Goal: Task Accomplishment & Management: Use online tool/utility

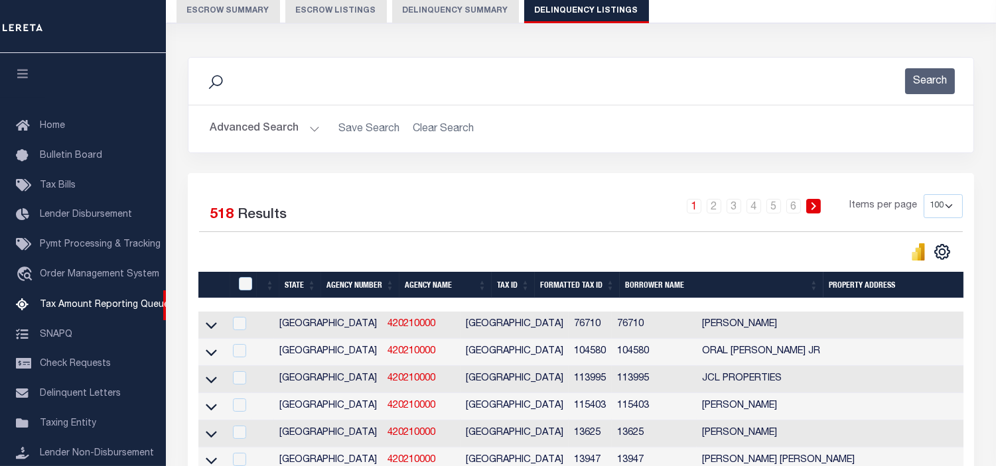
scroll to position [131, 0]
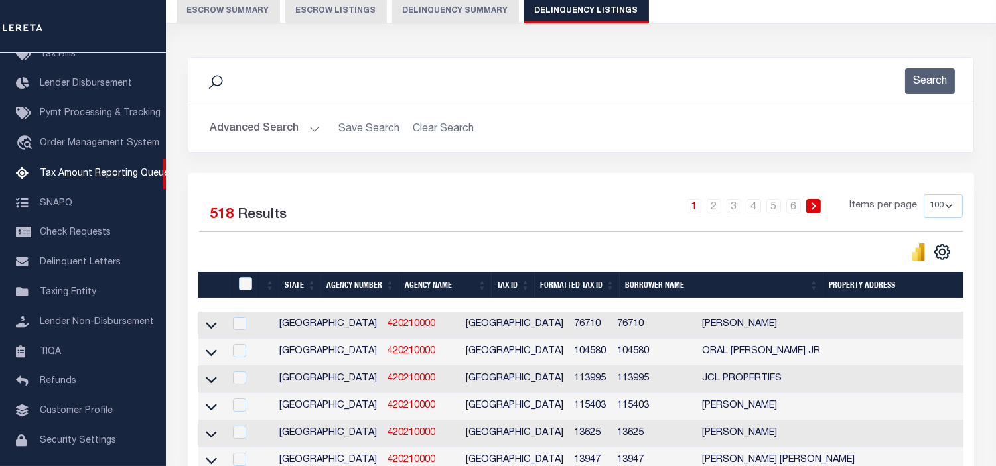
click at [946, 203] on select "10 25 50 100 500" at bounding box center [943, 206] width 39 height 24
click at [950, 208] on select "10 25 50 100 500" at bounding box center [943, 206] width 39 height 24
select select "500"
click at [924, 194] on select "10 25 50 100 500" at bounding box center [943, 206] width 39 height 24
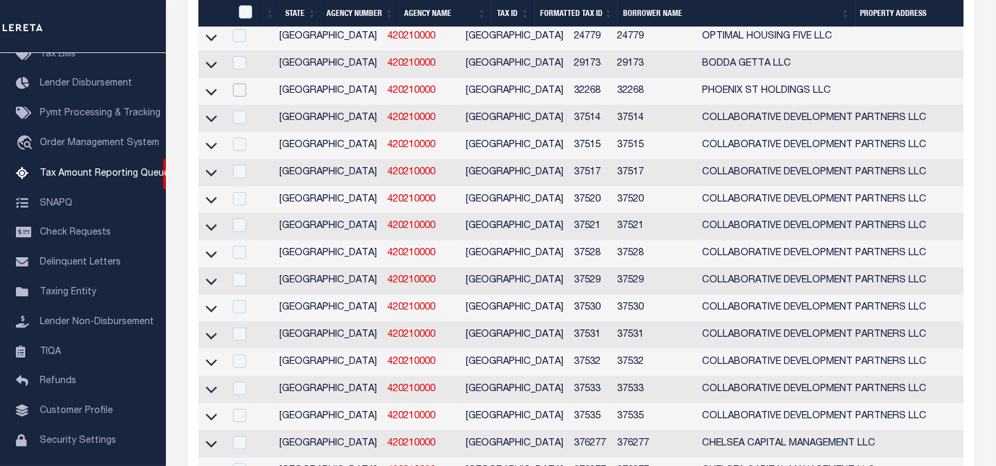
click at [244, 97] on input "checkbox" at bounding box center [239, 90] width 13 height 13
checkbox input "true"
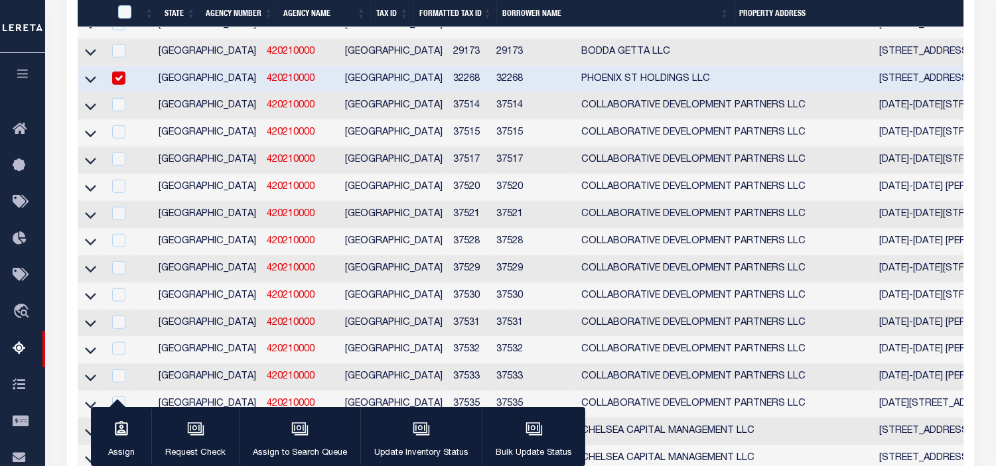
scroll to position [11021, 0]
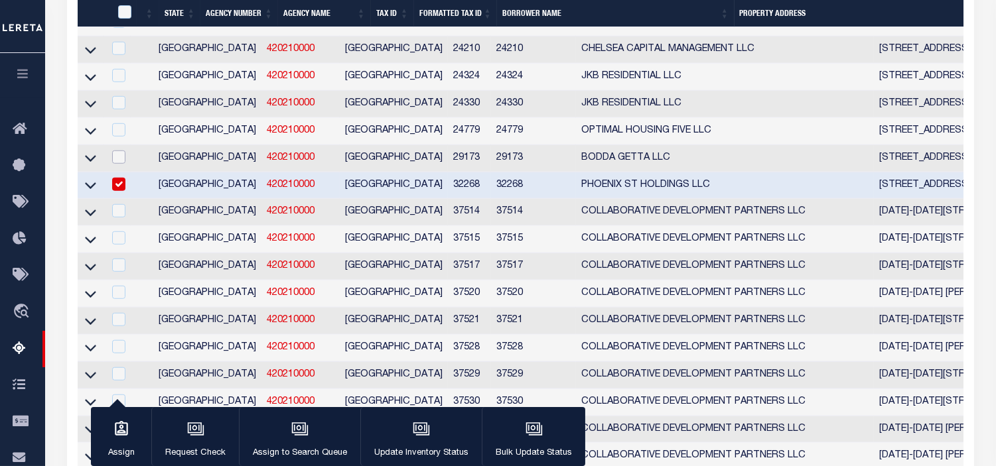
click at [119, 164] on input "checkbox" at bounding box center [118, 157] width 13 height 13
checkbox input "true"
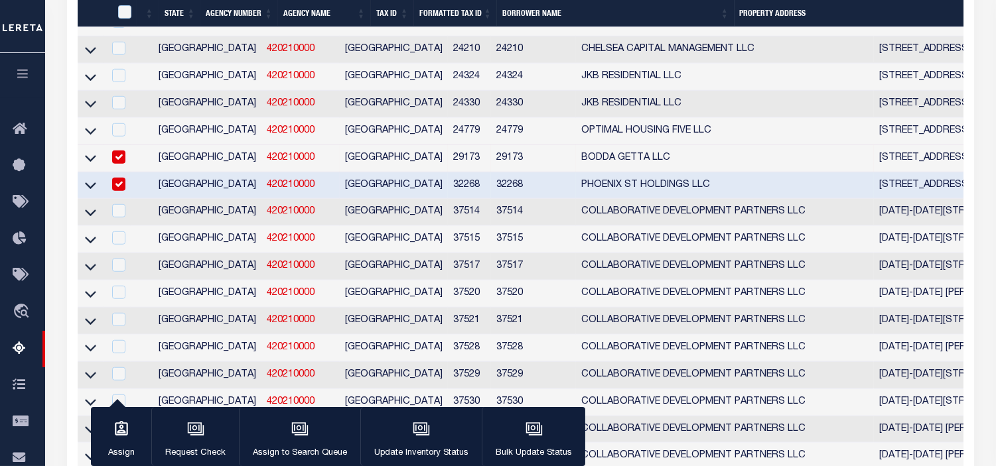
scroll to position [10914, 0]
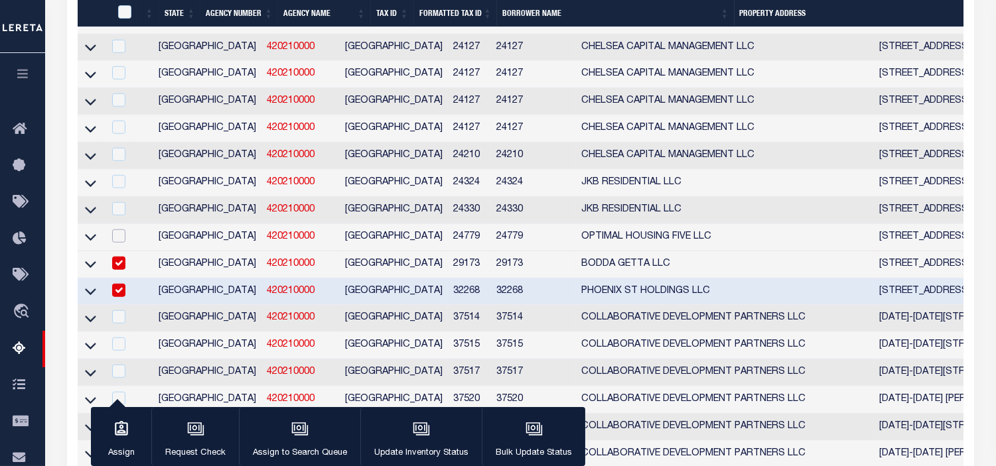
click at [117, 243] on input "checkbox" at bounding box center [118, 236] width 13 height 13
checkbox input "true"
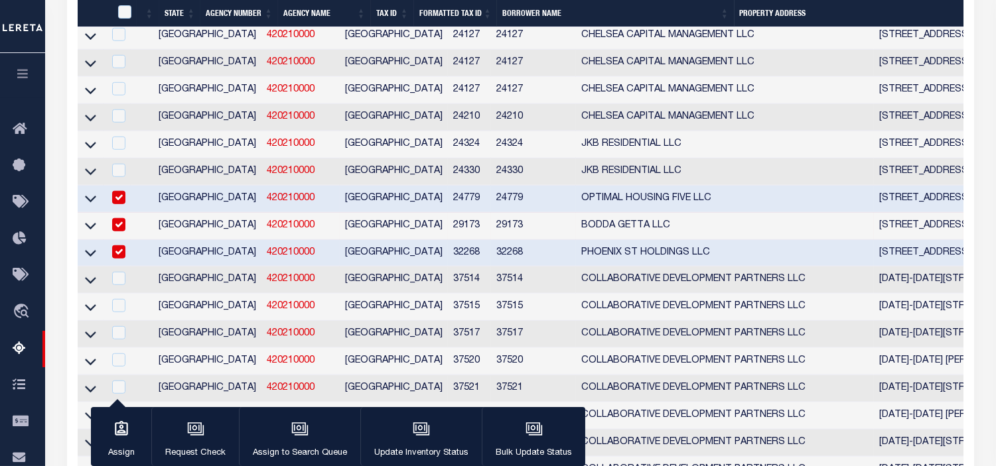
scroll to position [11027, 0]
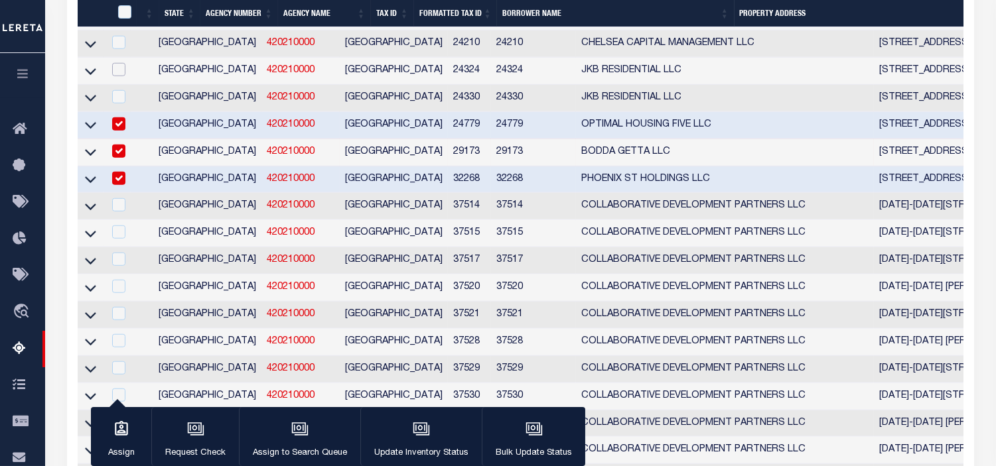
click at [120, 76] on input "checkbox" at bounding box center [118, 69] width 13 height 13
checkbox input "true"
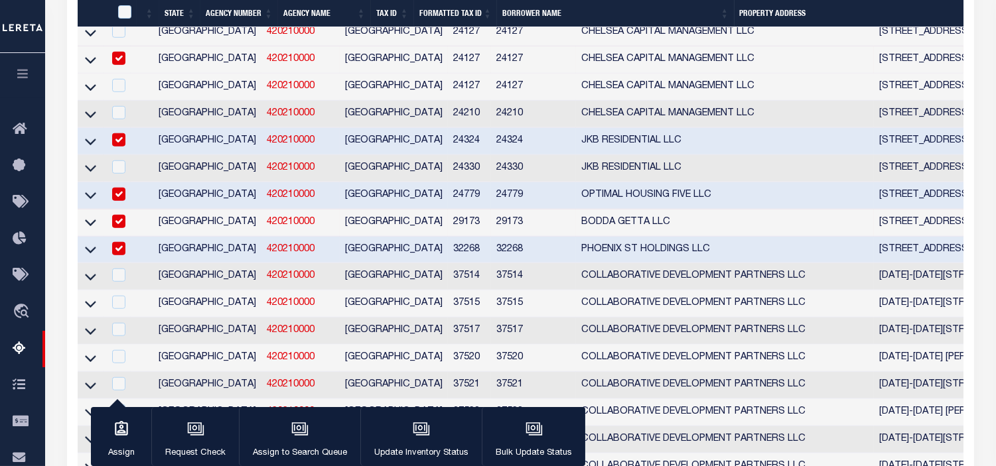
scroll to position [11030, 0]
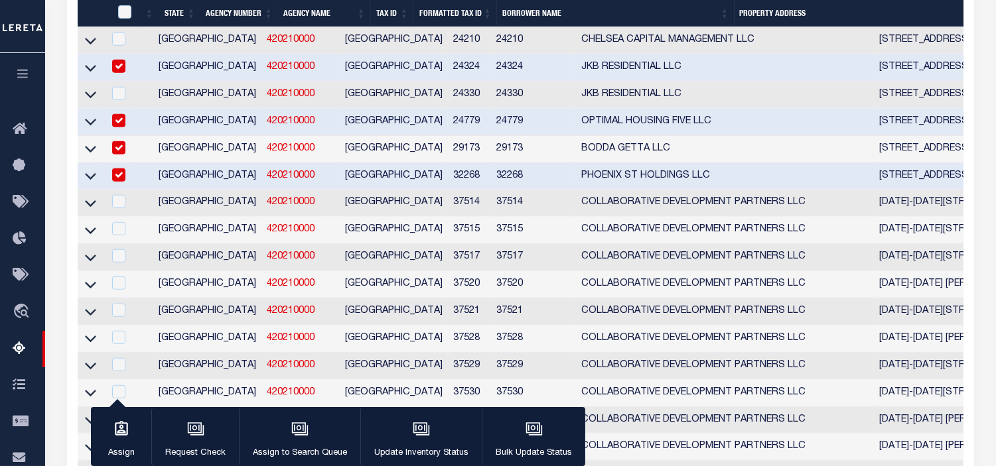
checkbox input "false"
click at [120, 100] on input "checkbox" at bounding box center [118, 93] width 13 height 13
checkbox input "true"
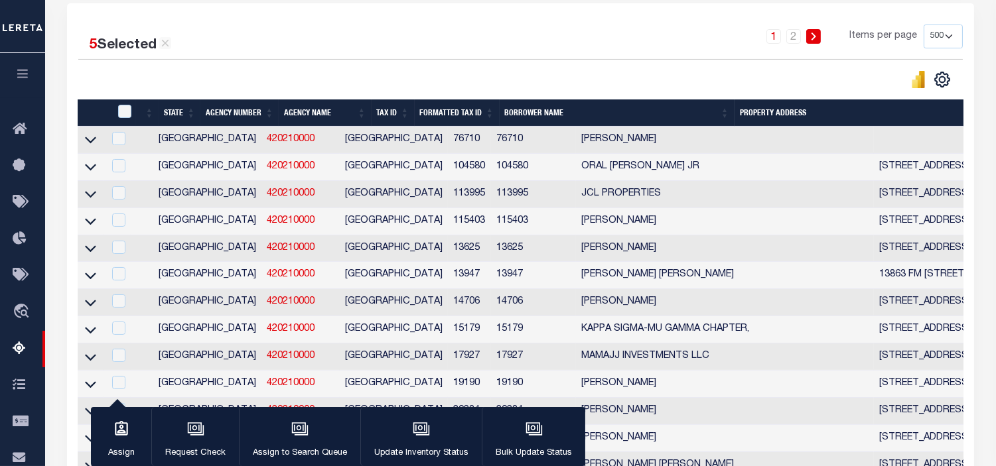
scroll to position [222, 0]
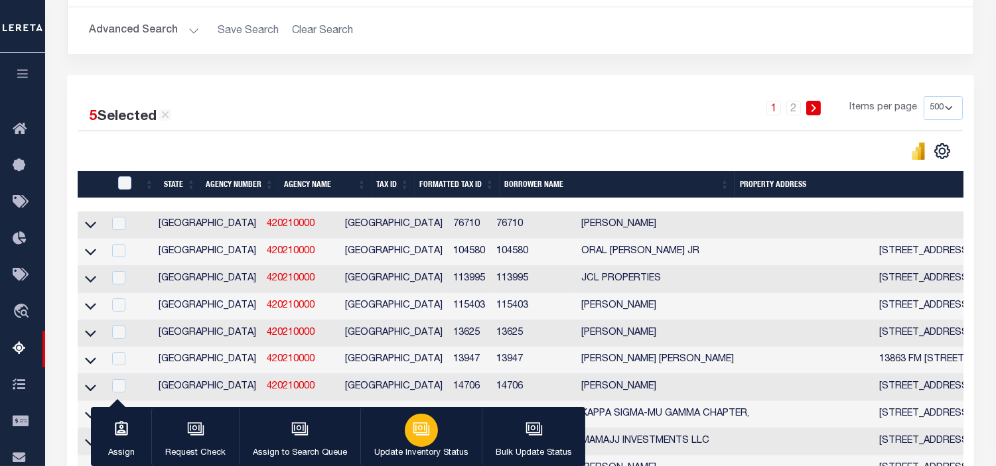
click at [418, 433] on icon "button" at bounding box center [420, 428] width 14 height 11
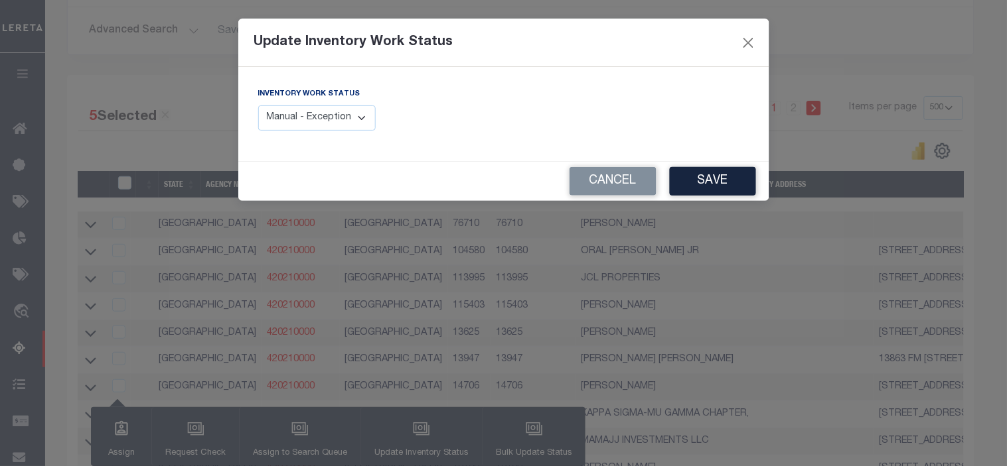
click at [360, 117] on select "Manual - Exception Pended - Awaiting Search Late Add Exception Completed" at bounding box center [317, 119] width 118 height 26
select select "4"
click at [258, 106] on select "Manual - Exception Pended - Awaiting Search Late Add Exception Completed" at bounding box center [317, 119] width 118 height 26
click at [733, 177] on button "Save" at bounding box center [713, 181] width 86 height 29
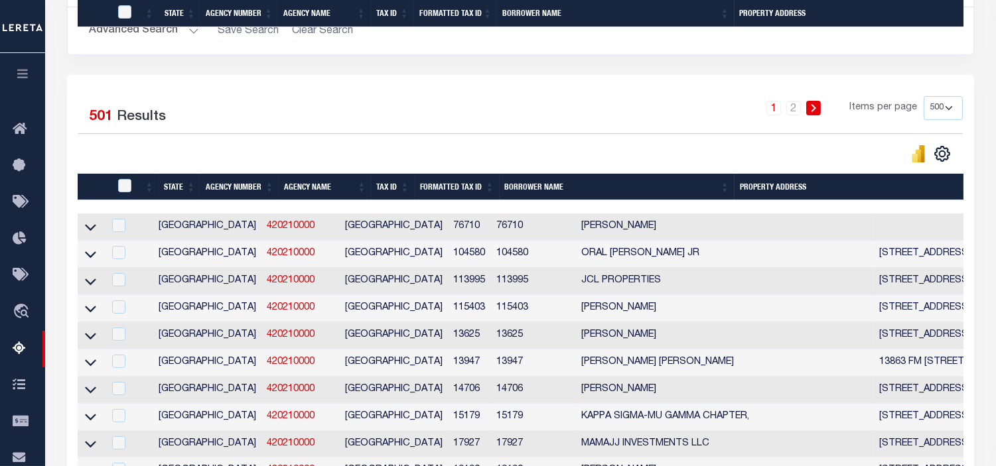
scroll to position [11158, 0]
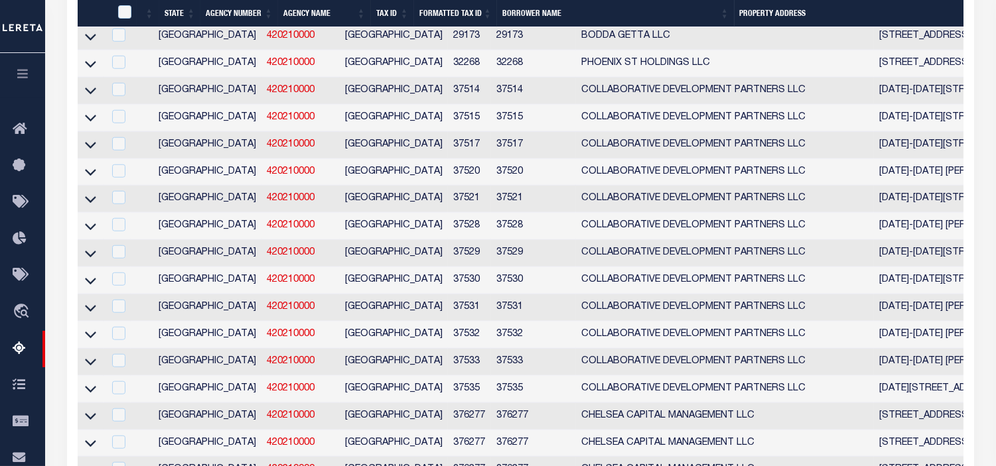
click at [576, 105] on td "COLLABORATIVE DEVELOPMENT PARTNERS LLC" at bounding box center [725, 91] width 298 height 27
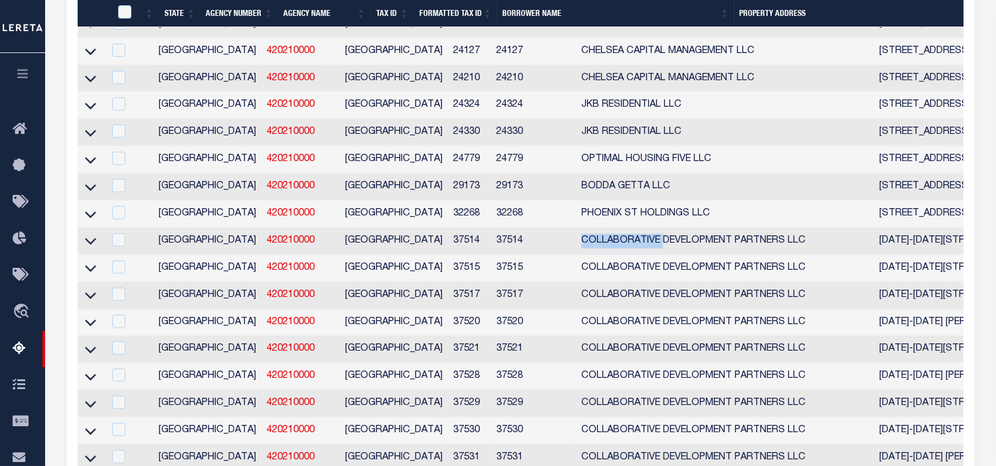
scroll to position [11142, 0]
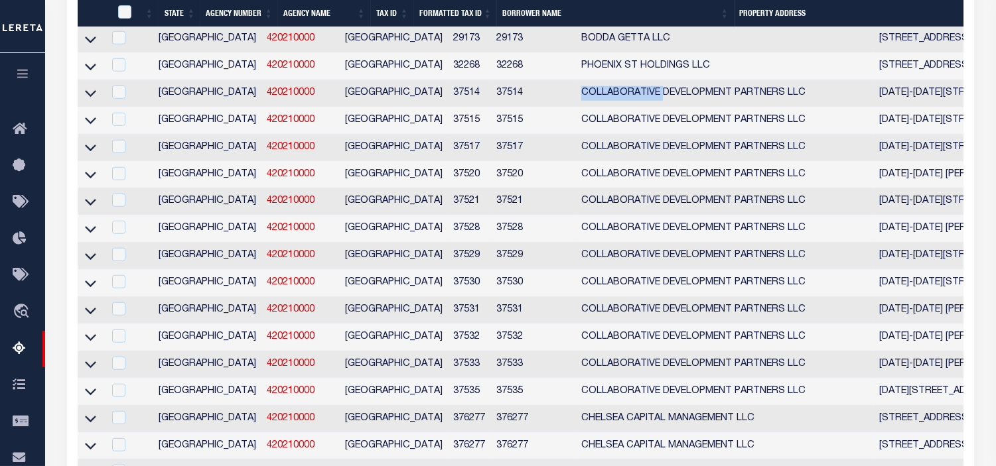
click at [576, 107] on td "COLLABORATIVE DEVELOPMENT PARTNERS LLC" at bounding box center [725, 93] width 298 height 27
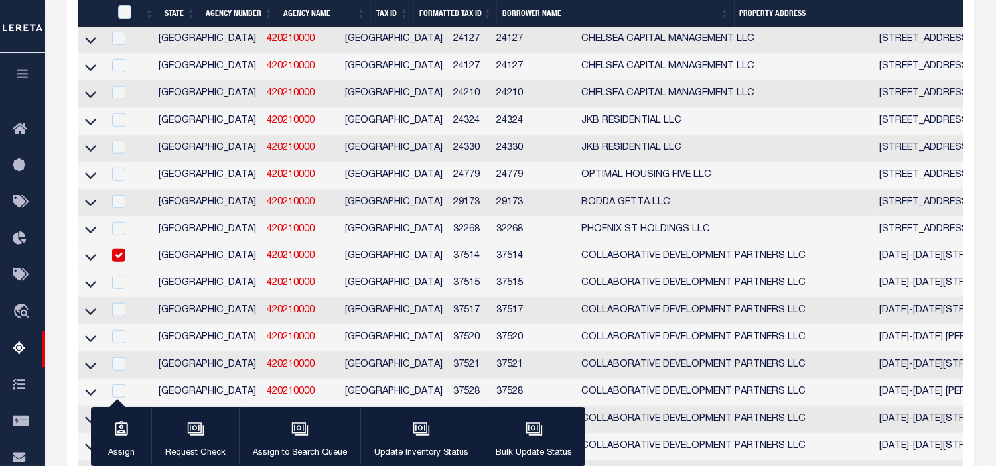
drag, startPoint x: 496, startPoint y: 236, endPoint x: 543, endPoint y: 236, distance: 47.1
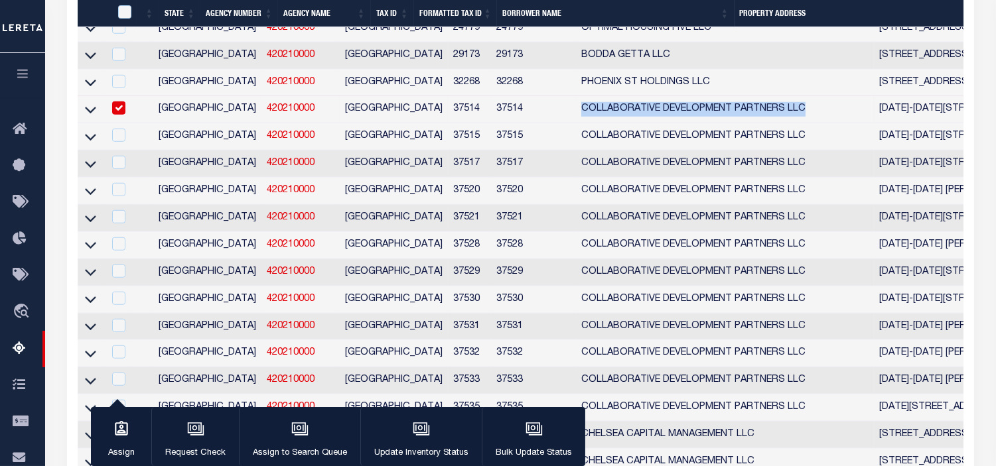
drag, startPoint x: 498, startPoint y: 253, endPoint x: 719, endPoint y: 255, distance: 221.0
click at [719, 123] on td "COLLABORATIVE DEVELOPMENT PARTNERS LLC" at bounding box center [725, 109] width 298 height 27
checkbox input "false"
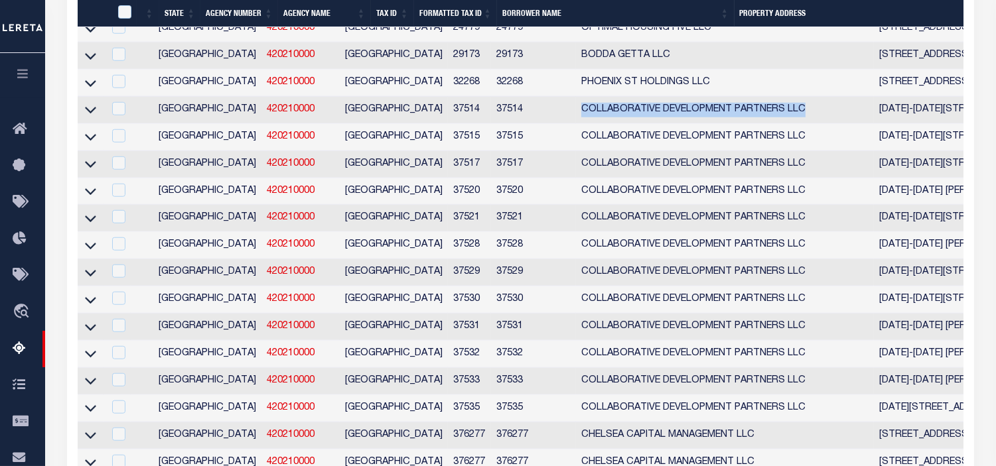
copy td "COLLABORATIVE DEVELOPMENT PARTNERS LLC"
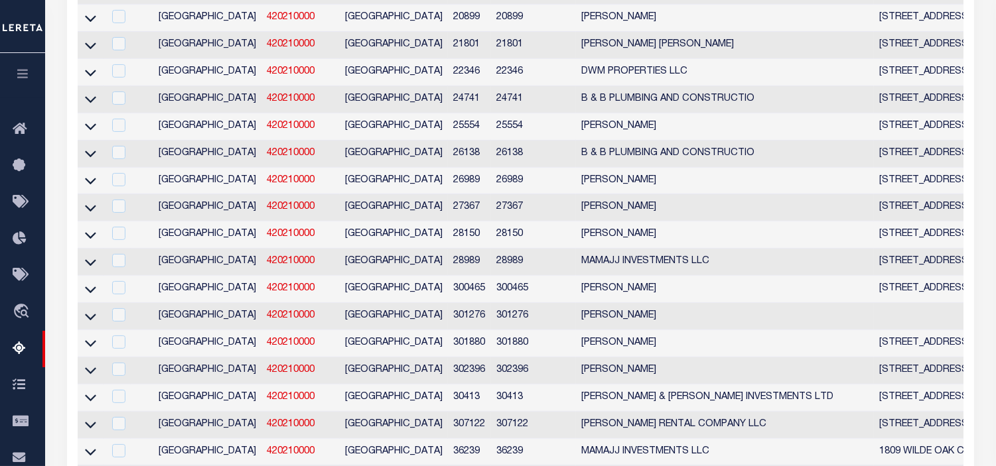
scroll to position [0, 0]
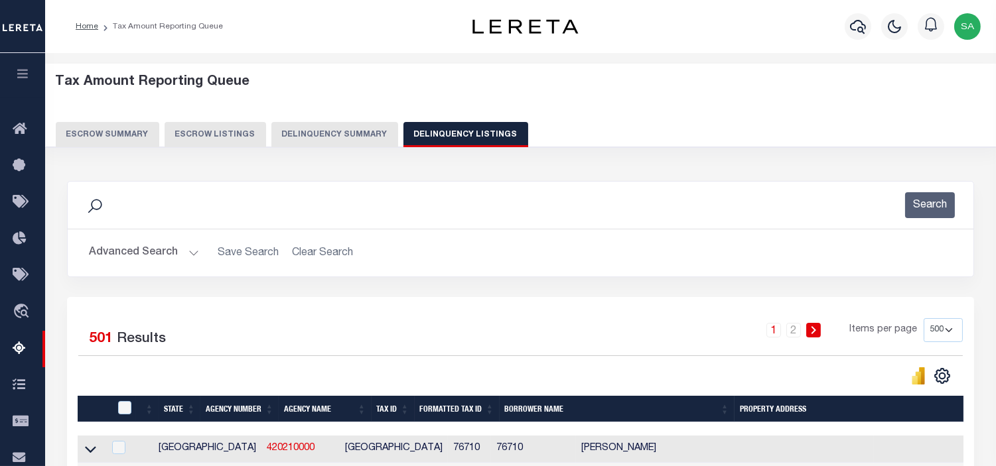
click at [194, 253] on button "Advanced Search" at bounding box center [144, 253] width 110 height 26
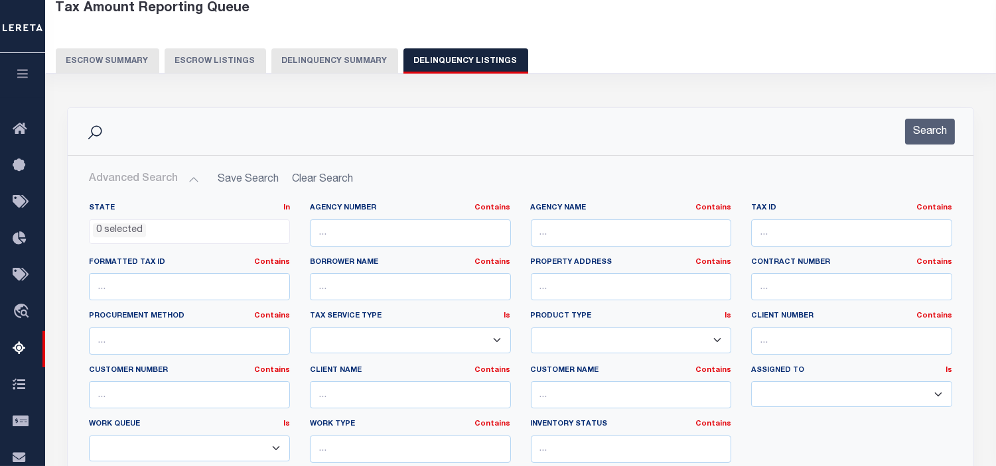
scroll to position [147, 0]
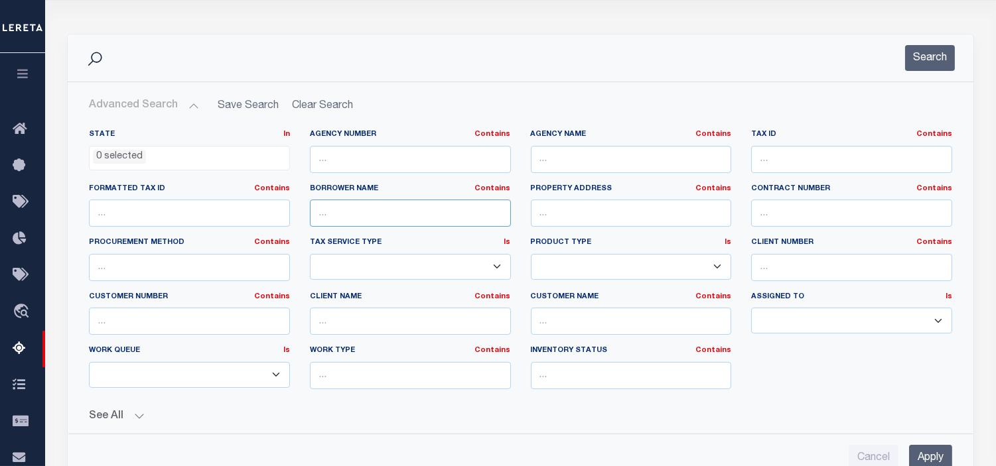
click at [438, 219] on input "text" at bounding box center [410, 213] width 201 height 27
paste input "COLLABORATIVE DEVELOPMENT PARTNERS LLC"
type input "COLLABORATIVE DEVELOPMENT PARTNERS LLC"
click at [948, 58] on button "Search" at bounding box center [930, 58] width 50 height 26
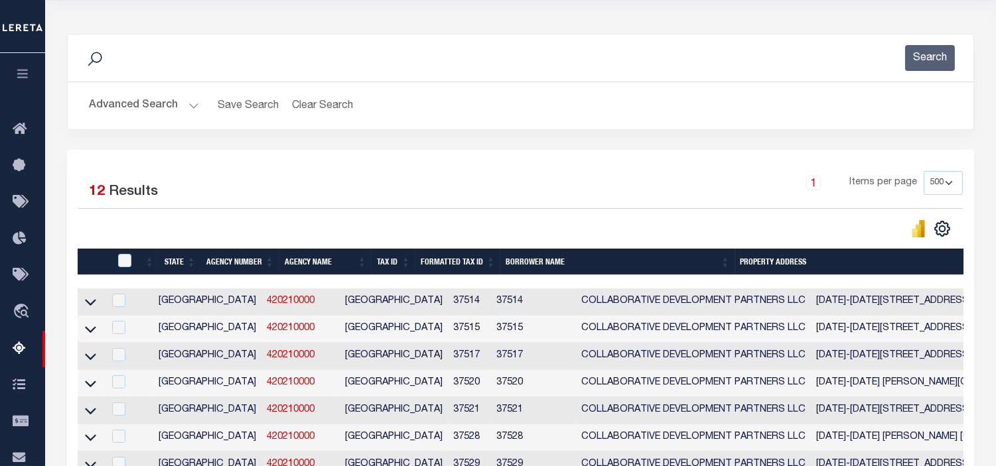
scroll to position [295, 0]
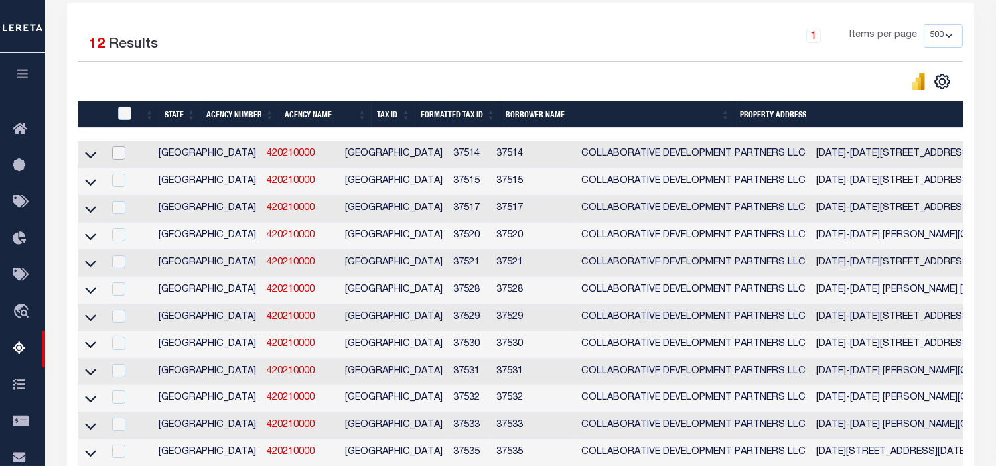
click at [123, 155] on input "checkbox" at bounding box center [118, 153] width 13 height 13
checkbox input "true"
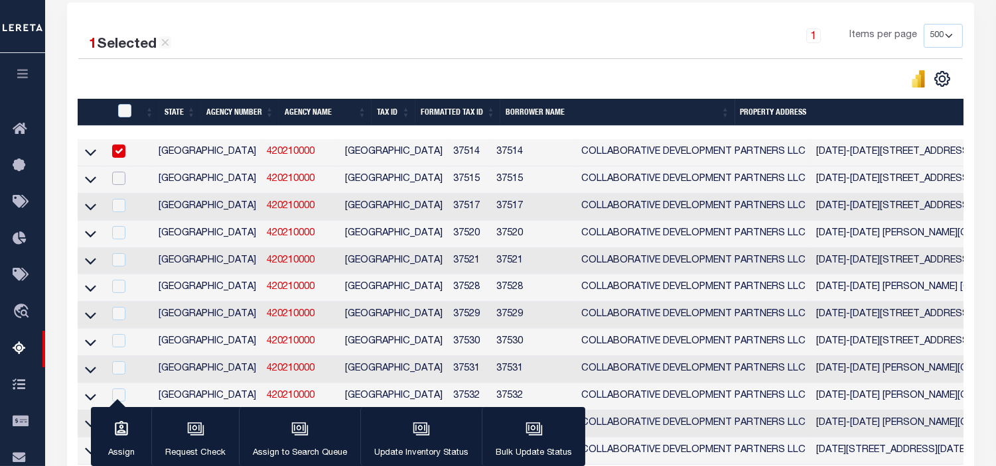
click at [121, 180] on input "checkbox" at bounding box center [118, 178] width 13 height 13
checkbox input "true"
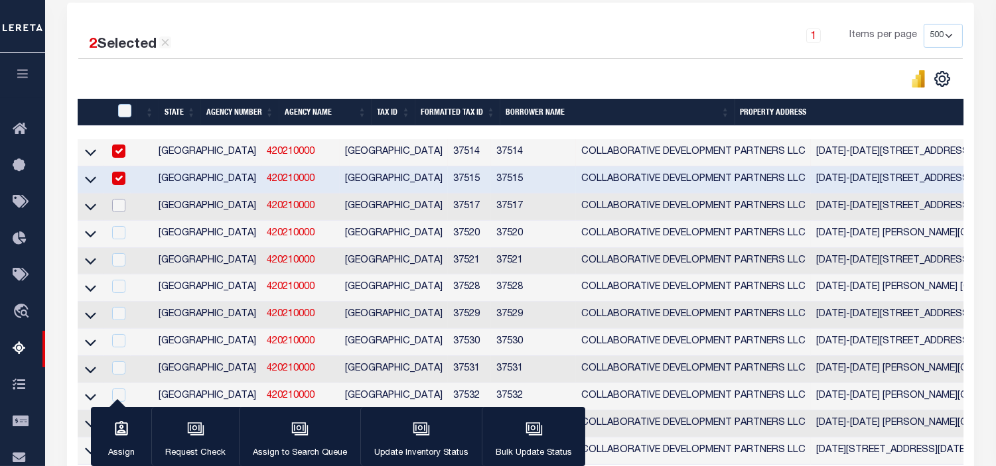
click at [121, 209] on input "checkbox" at bounding box center [118, 205] width 13 height 13
checkbox input "true"
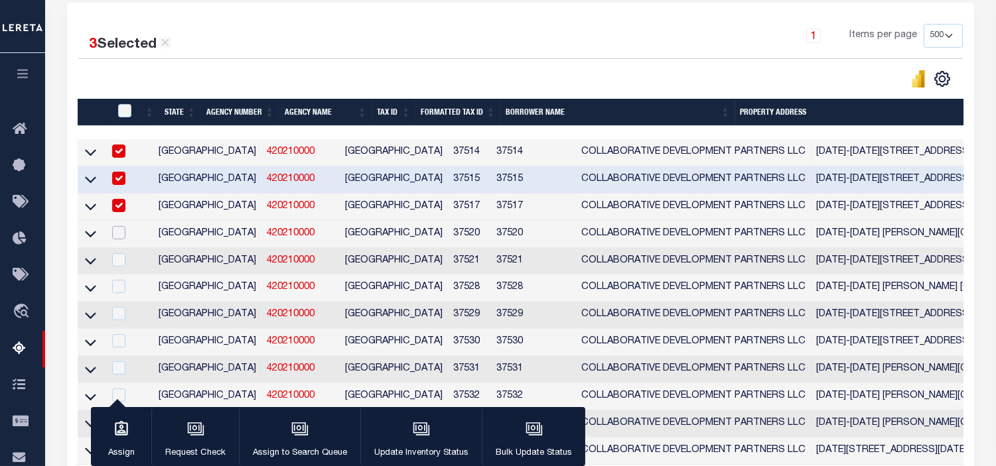
click at [125, 232] on input "checkbox" at bounding box center [118, 232] width 13 height 13
checkbox input "true"
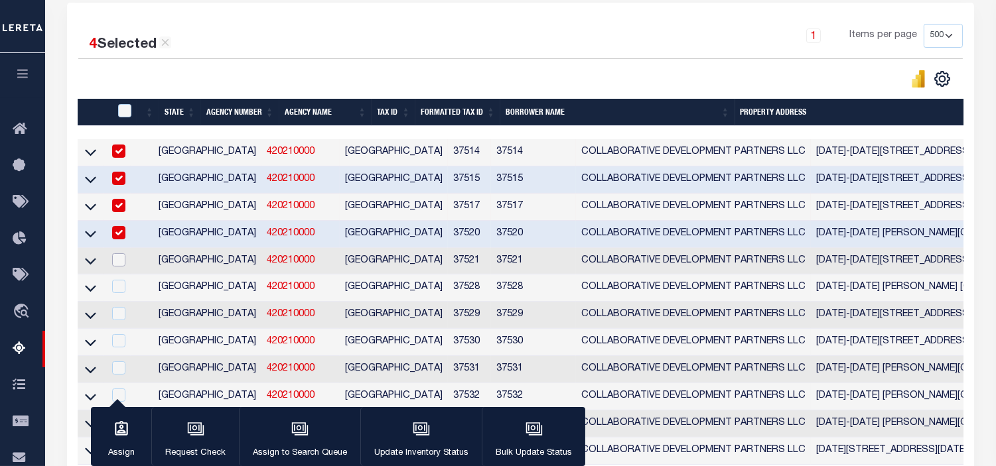
click at [124, 264] on input "checkbox" at bounding box center [118, 259] width 13 height 13
checkbox input "true"
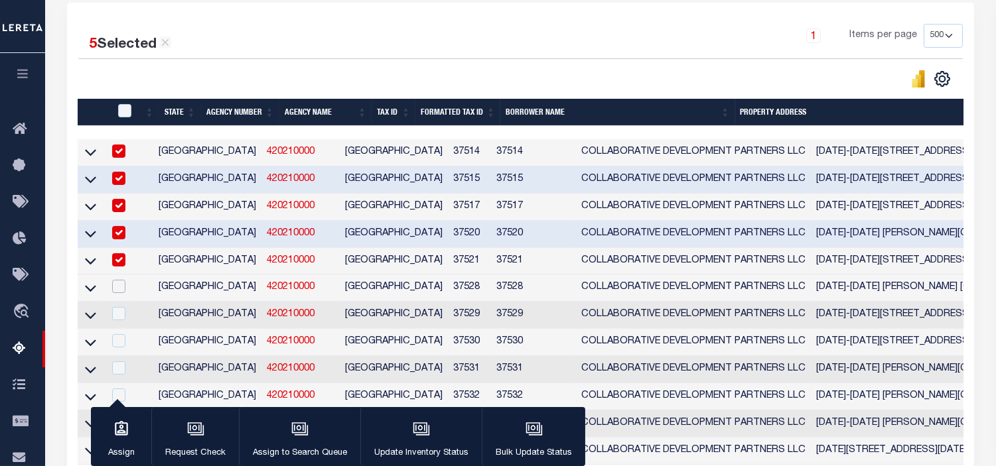
click at [124, 290] on input "checkbox" at bounding box center [118, 286] width 13 height 13
checkbox input "true"
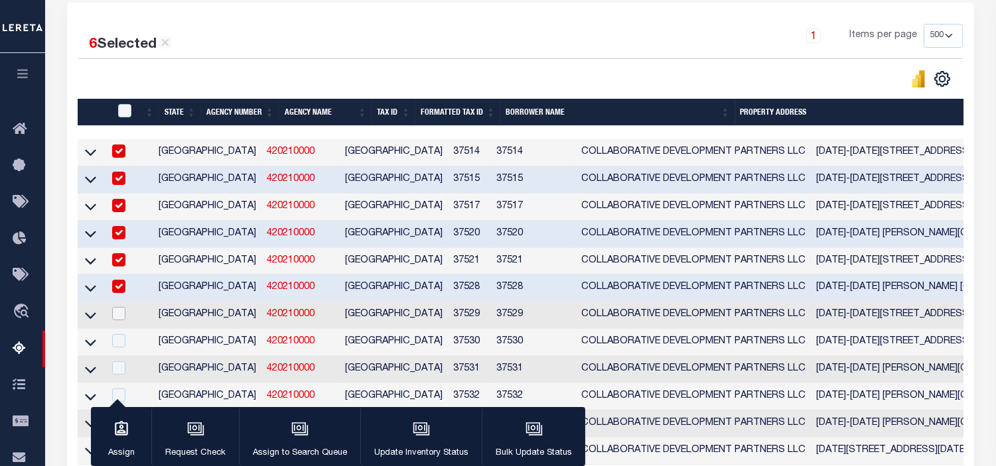
click at [122, 320] on input "checkbox" at bounding box center [118, 313] width 13 height 13
checkbox input "true"
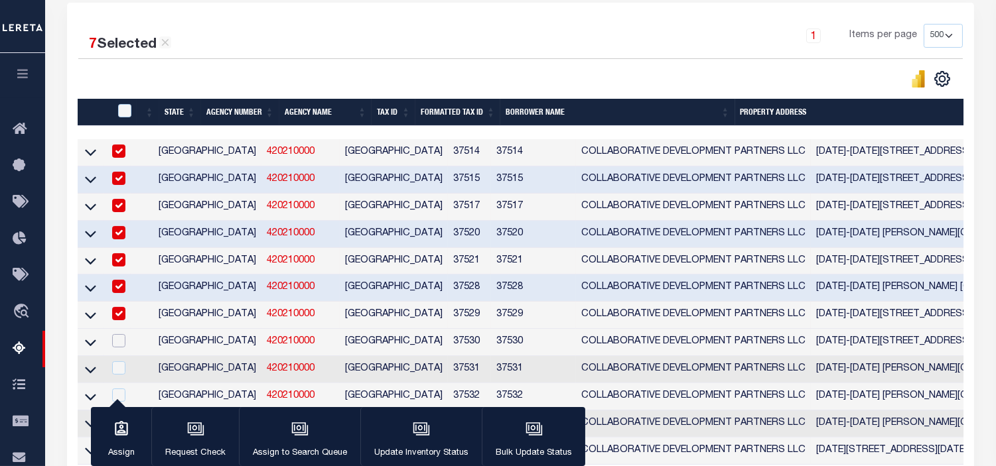
click at [125, 346] on input "checkbox" at bounding box center [118, 340] width 13 height 13
checkbox input "true"
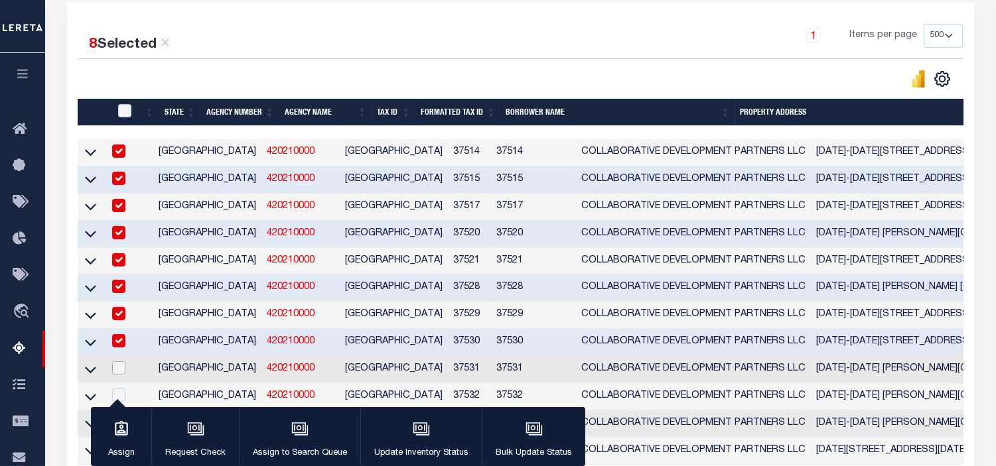
click at [125, 372] on input "checkbox" at bounding box center [118, 368] width 13 height 13
checkbox input "true"
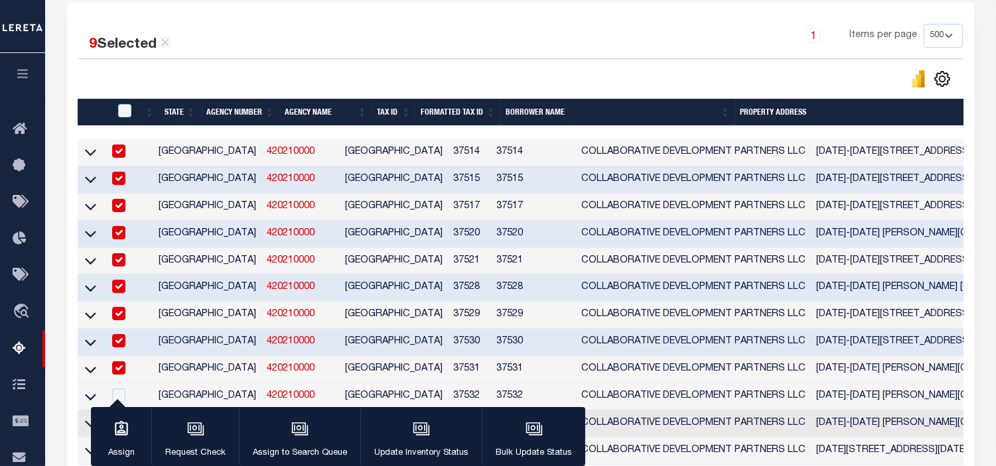
scroll to position [438, 0]
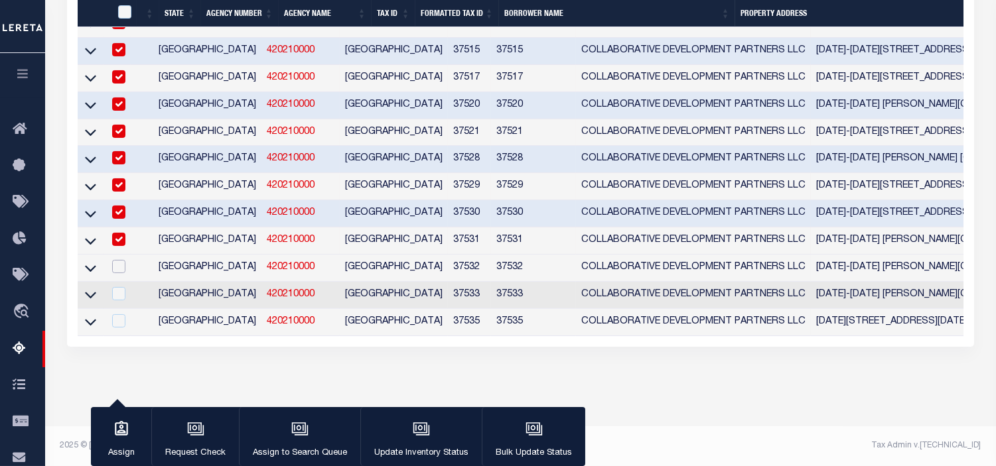
click at [123, 260] on input "checkbox" at bounding box center [118, 266] width 13 height 13
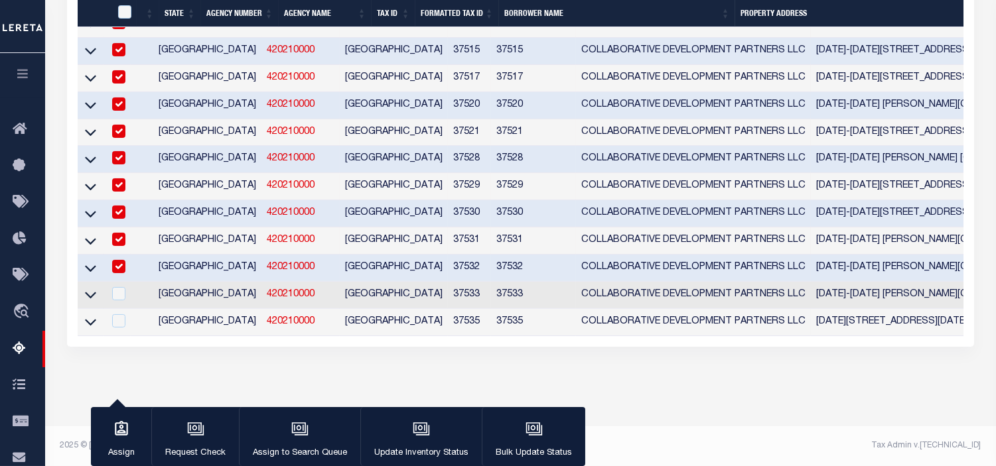
scroll to position [397, 0]
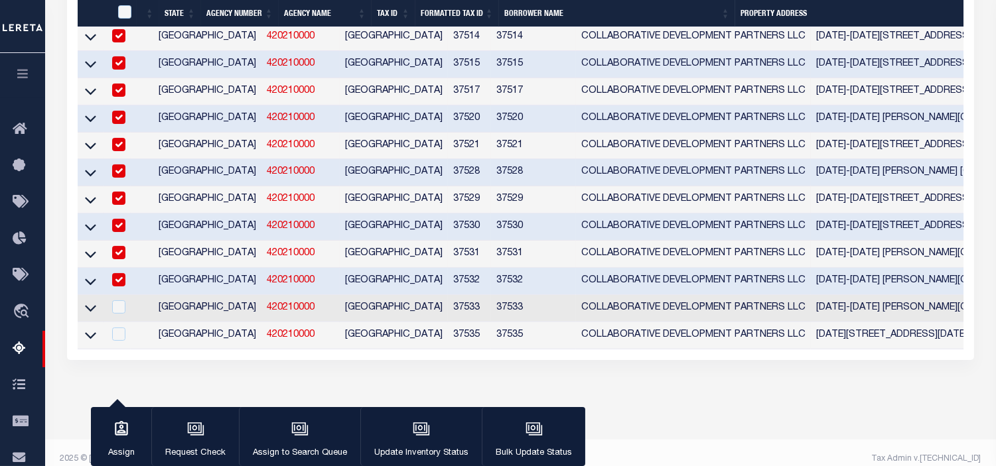
click at [124, 283] on input "checkbox" at bounding box center [118, 279] width 13 height 13
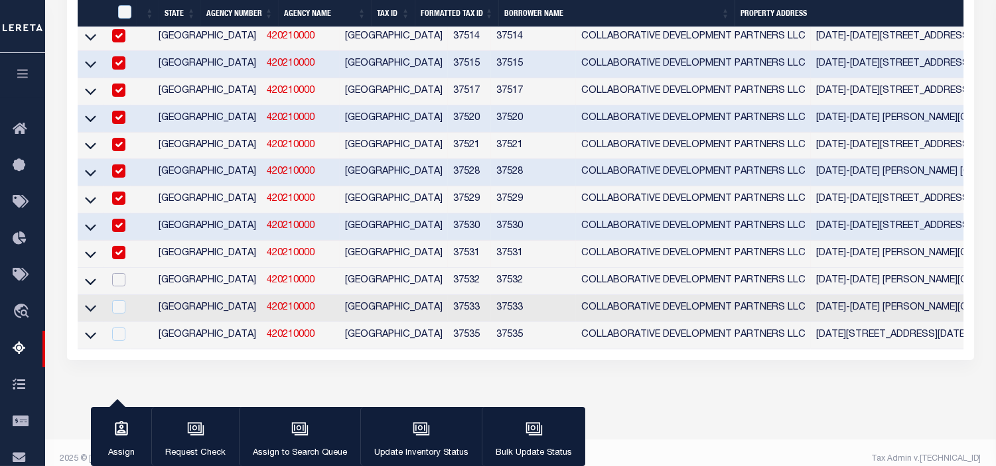
click at [124, 283] on input "checkbox" at bounding box center [118, 279] width 13 height 13
checkbox input "true"
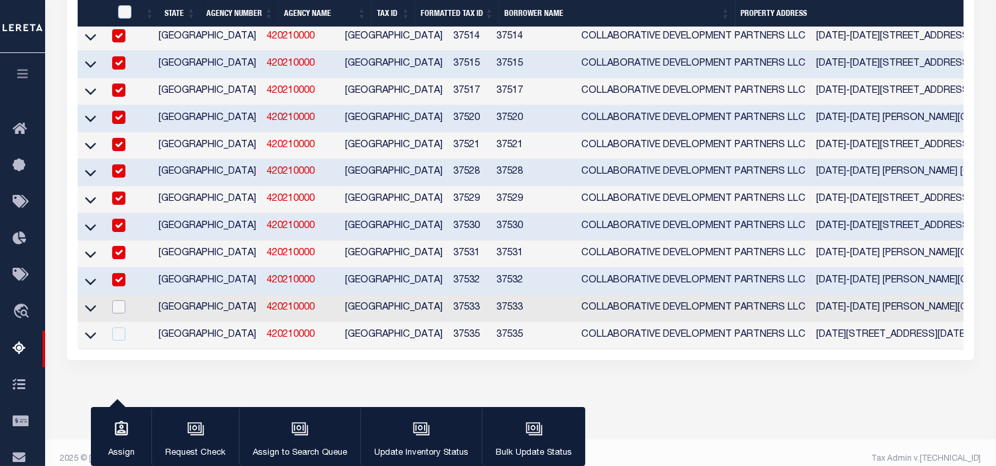
click at [125, 313] on input "checkbox" at bounding box center [118, 307] width 13 height 13
checkbox input "true"
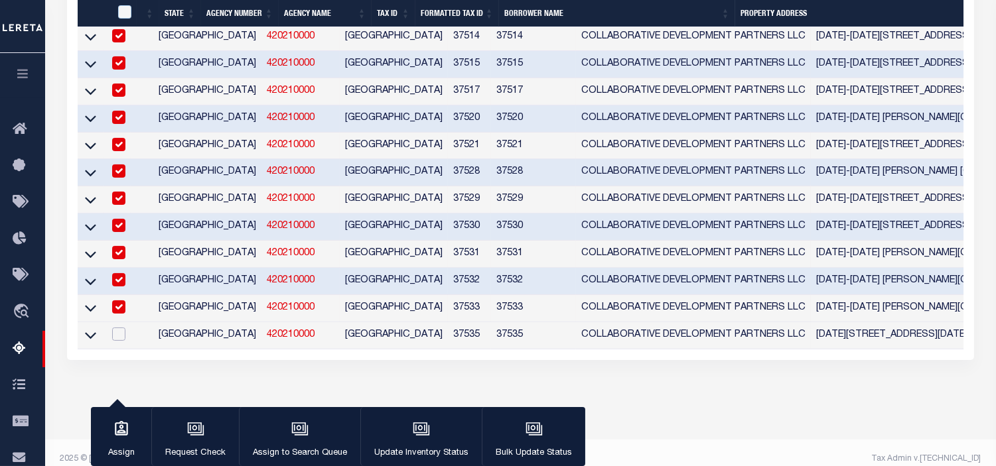
click at [125, 340] on input "checkbox" at bounding box center [118, 334] width 13 height 13
checkbox input "true"
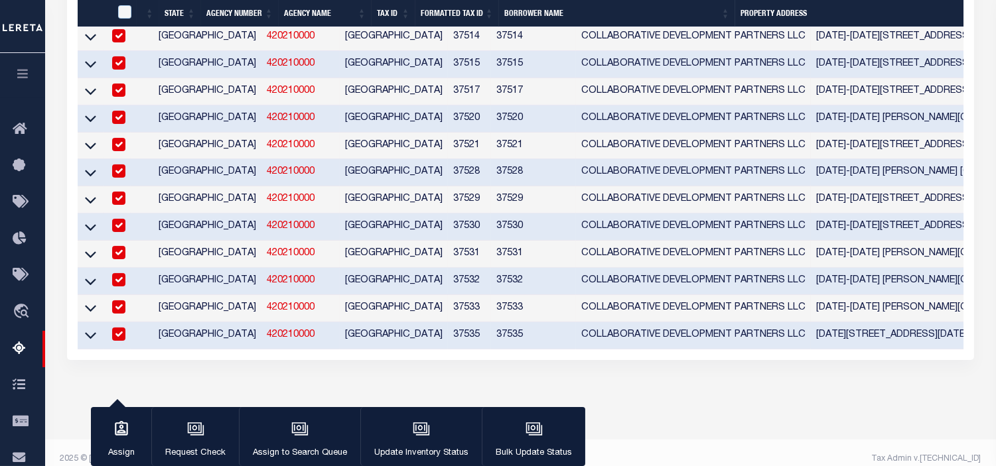
click at [725, 396] on div "Data sync process is currently running, you may face some response delays. Sear…" at bounding box center [520, 85] width 925 height 629
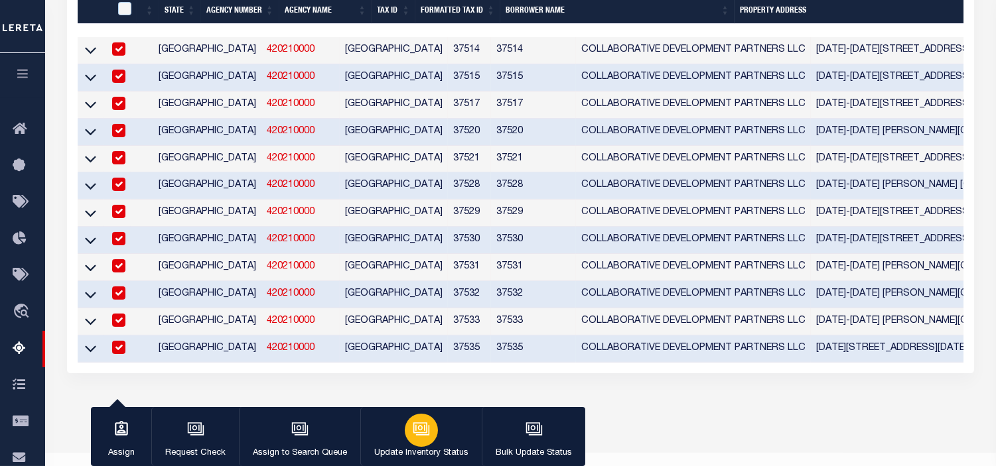
click at [413, 433] on icon "button" at bounding box center [420, 428] width 14 height 11
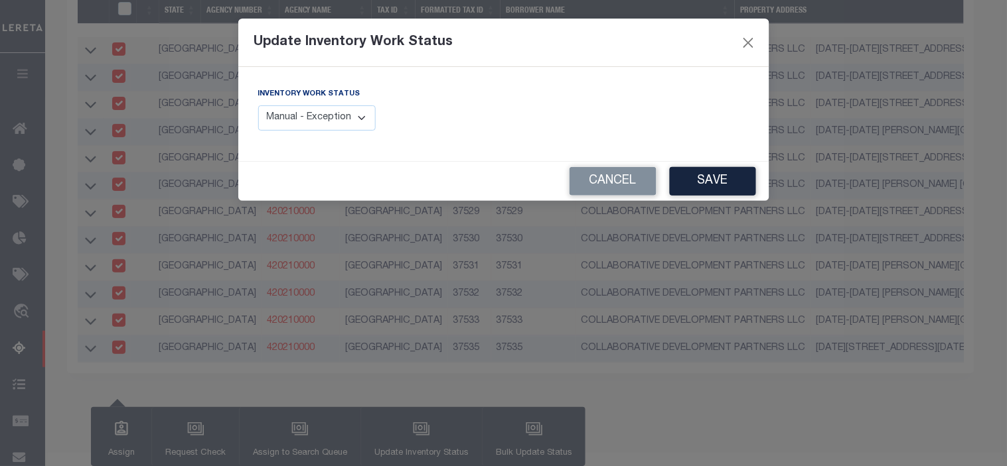
click at [363, 117] on select "Manual - Exception Pended - Awaiting Search Late Add Exception Completed" at bounding box center [317, 119] width 118 height 26
select select "4"
click at [258, 106] on select "Manual - Exception Pended - Awaiting Search Late Add Exception Completed" at bounding box center [317, 119] width 118 height 26
click at [727, 186] on button "Save" at bounding box center [713, 181] width 86 height 29
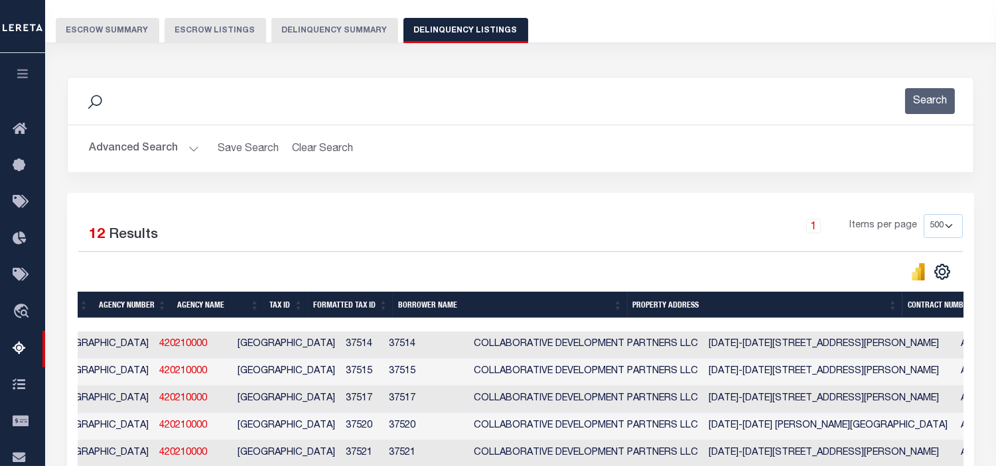
scroll to position [0, 0]
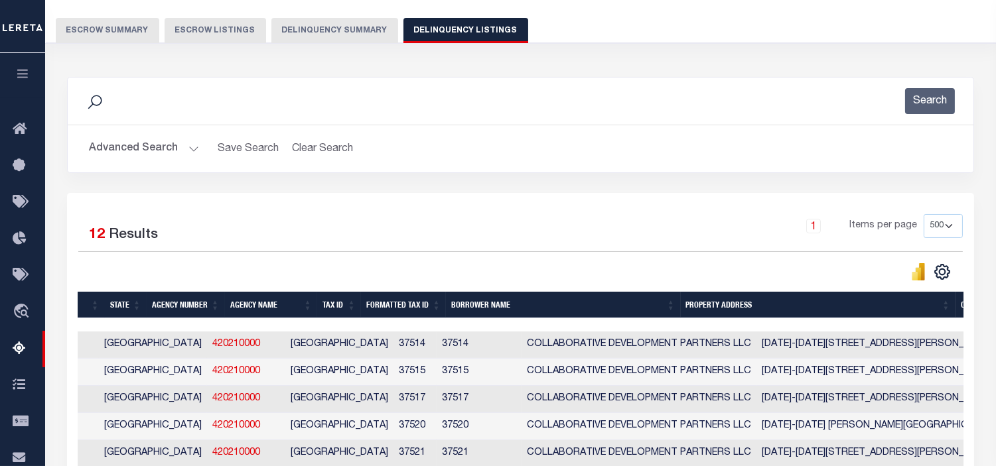
click at [190, 151] on button "Advanced Search" at bounding box center [144, 149] width 110 height 26
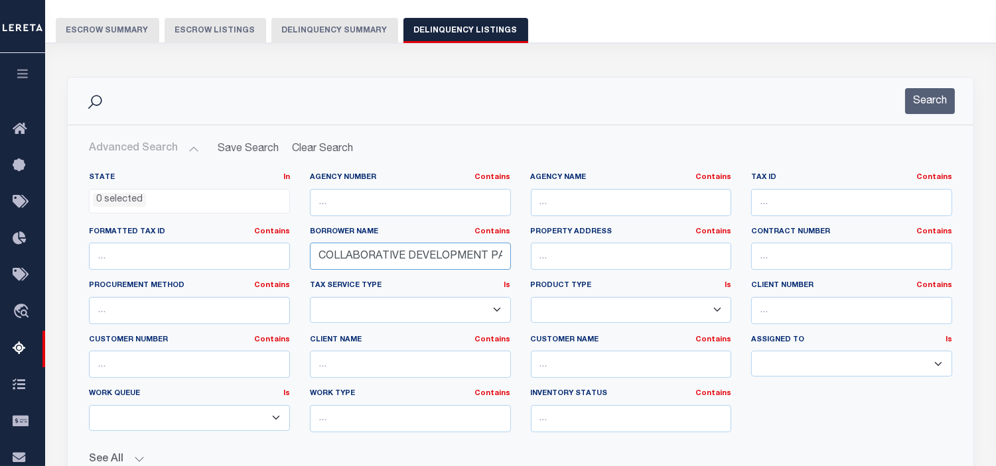
click at [492, 251] on input "COLLABORATIVE DEVELOPMENT PARTNERS LLC" at bounding box center [410, 256] width 201 height 27
click at [923, 107] on button "Search" at bounding box center [930, 101] width 50 height 26
